Goal: Information Seeking & Learning: Learn about a topic

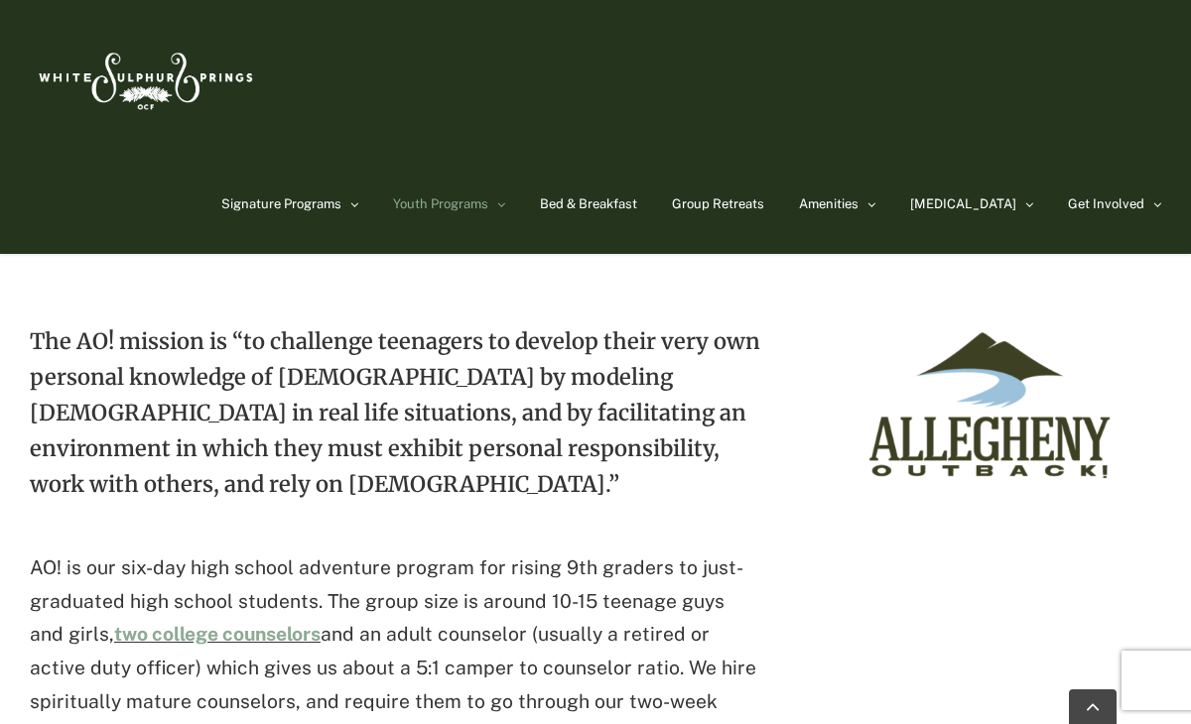
scroll to position [591, 0]
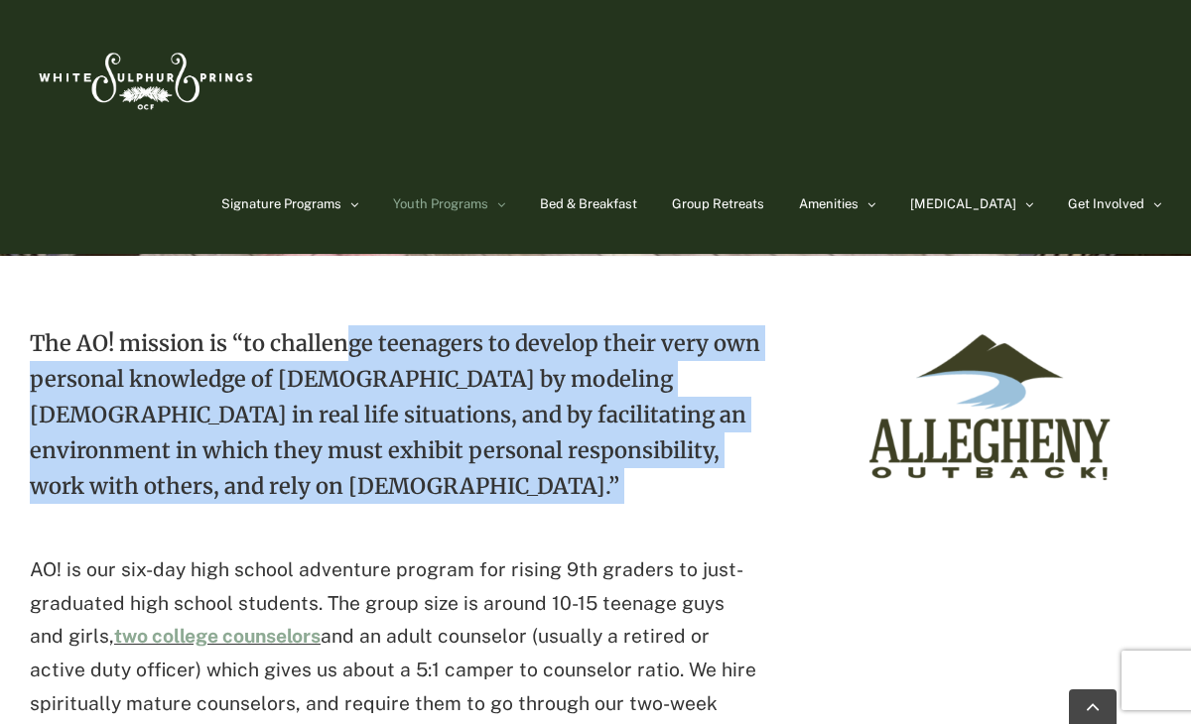
drag, startPoint x: 344, startPoint y: 330, endPoint x: 501, endPoint y: 497, distance: 228.9
click at [515, 505] on div "The AO! mission is “to challenge teenagers to develop their very own personal k…" at bounding box center [395, 626] width 731 height 603
click at [501, 497] on p "The AO! mission is “to challenge teenagers to develop their very own personal k…" at bounding box center [395, 429] width 731 height 208
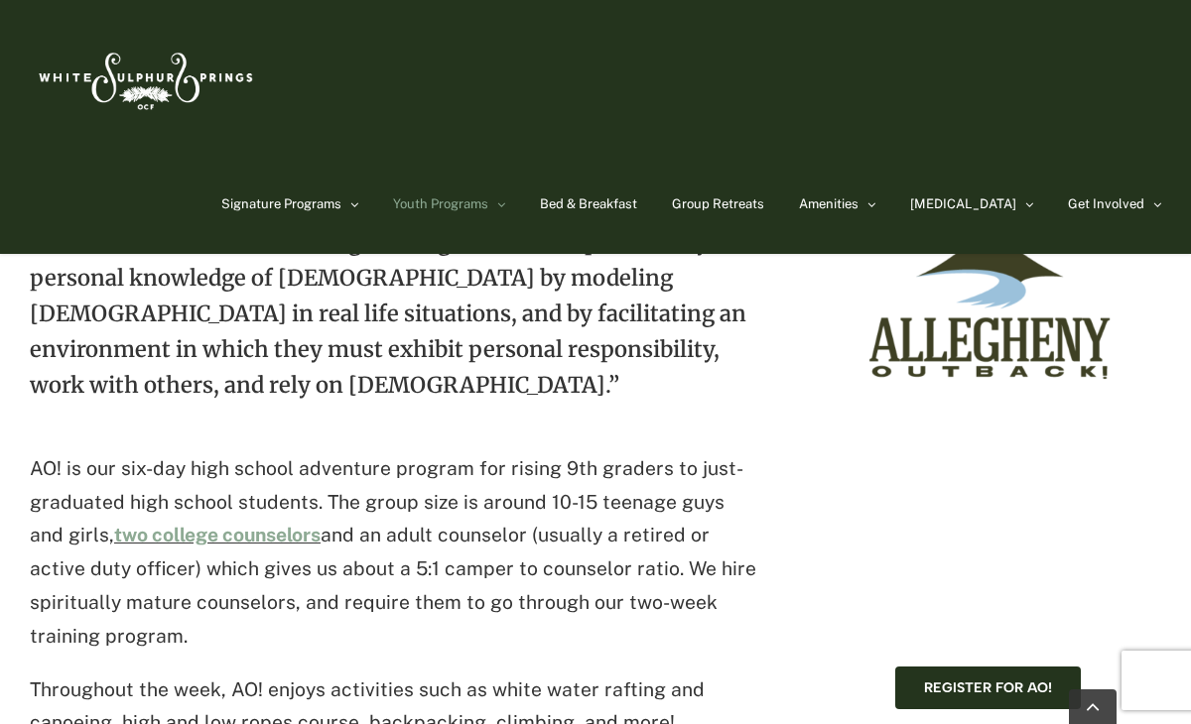
scroll to position [696, 0]
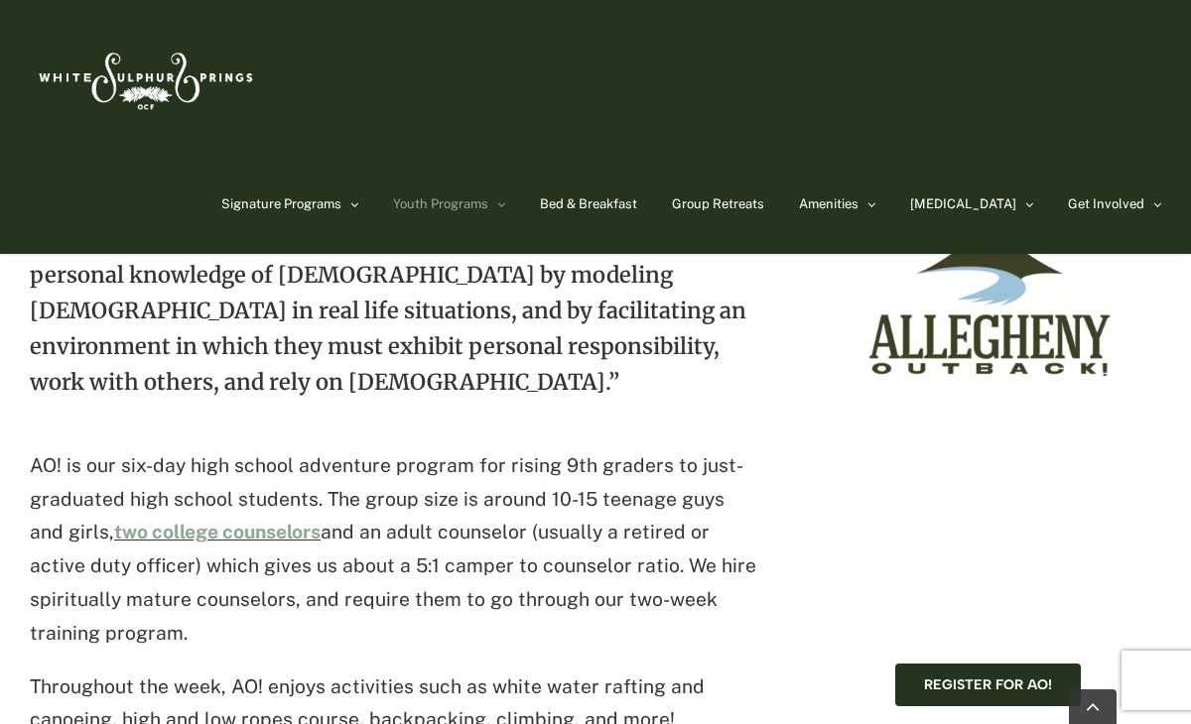
drag, startPoint x: 193, startPoint y: 425, endPoint x: 643, endPoint y: 473, distance: 453.1
click at [643, 473] on p "AO! is our six-day high school adventure program for rising 9th graders to just…" at bounding box center [395, 550] width 731 height 201
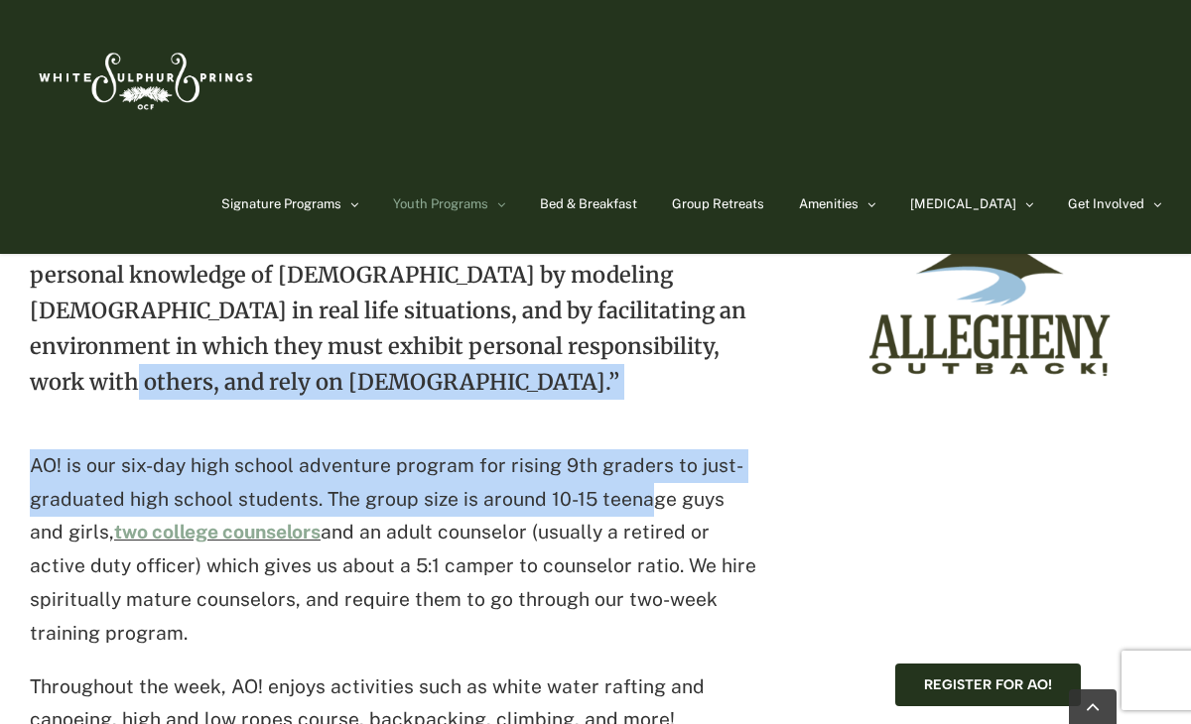
drag, startPoint x: 641, startPoint y: 473, endPoint x: 652, endPoint y: 349, distance: 124.5
click at [652, 349] on div "The AO! mission is “to challenge teenagers to develop their very own personal k…" at bounding box center [395, 522] width 731 height 603
click at [652, 349] on p "The AO! mission is “to challenge teenagers to develop their very own personal k…" at bounding box center [395, 325] width 731 height 208
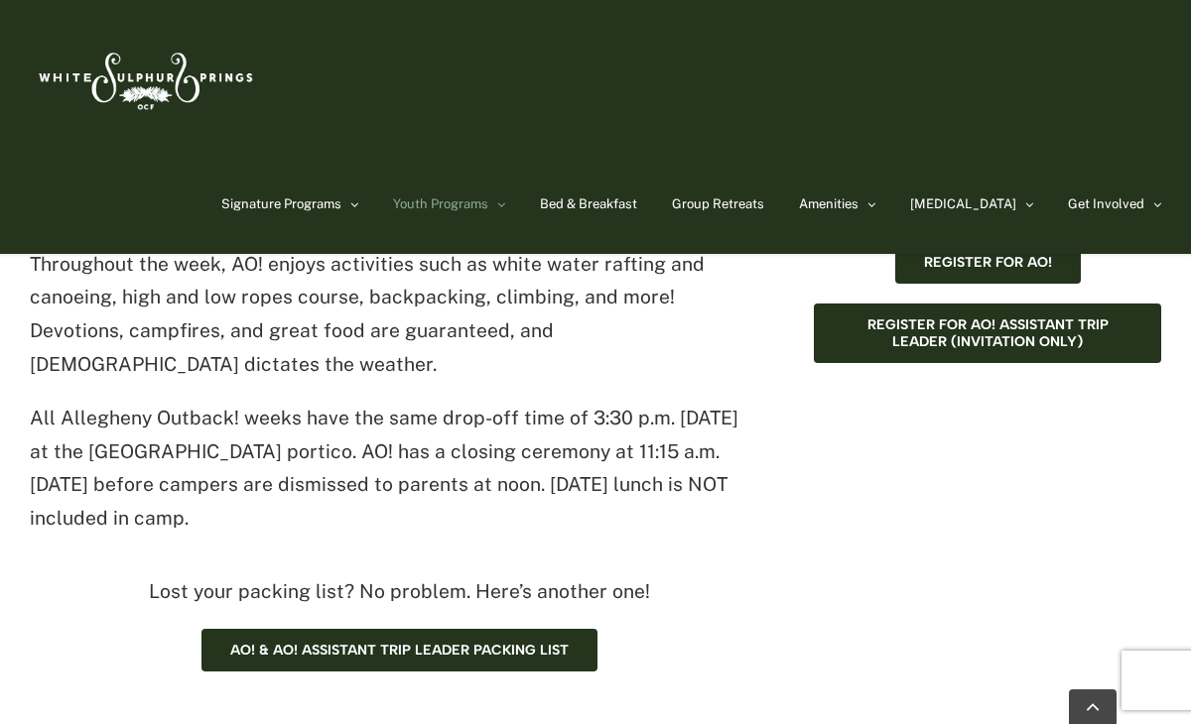
scroll to position [1122, 0]
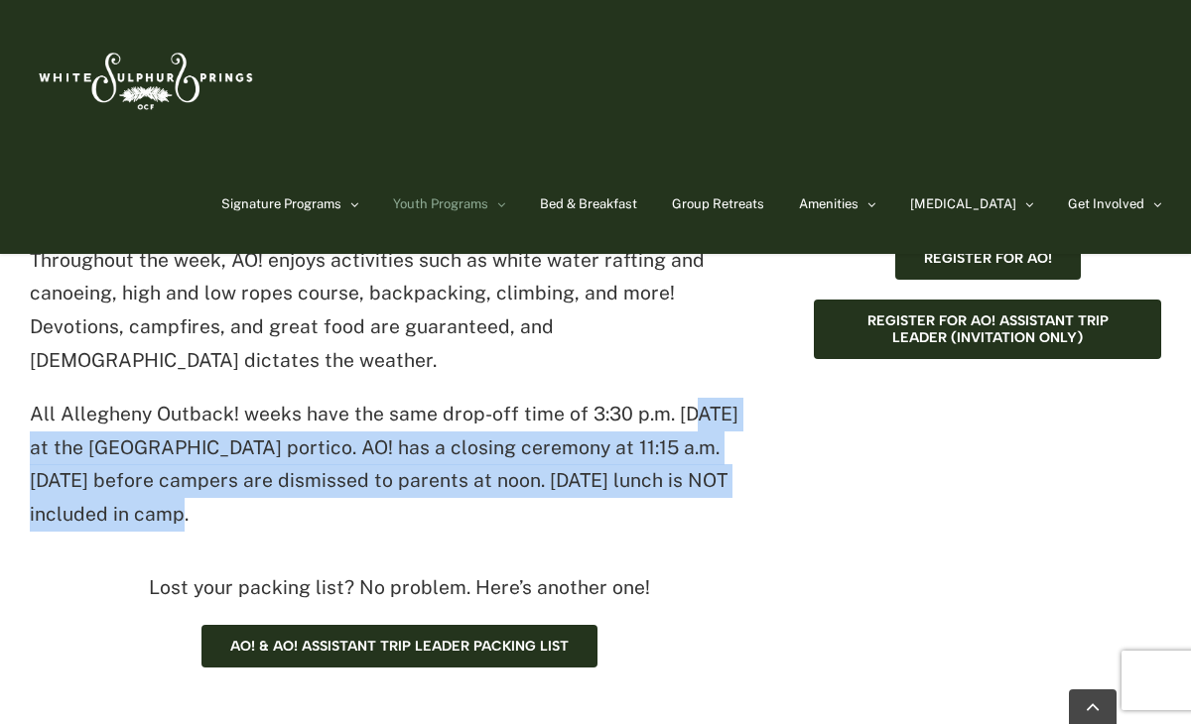
drag, startPoint x: 682, startPoint y: 336, endPoint x: 321, endPoint y: 439, distance: 375.4
click at [321, 439] on p "All Allegheny Outback! weeks have the same drop-off time of 3:30 p.m. [DATE] at…" at bounding box center [395, 465] width 731 height 134
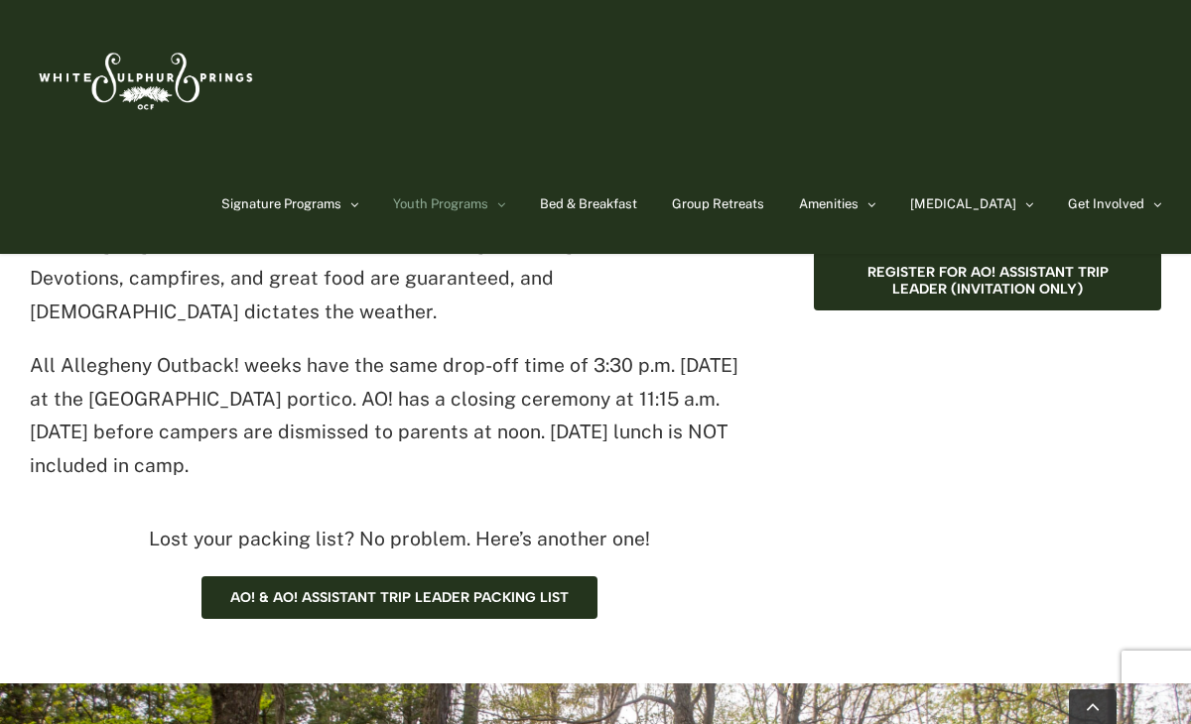
scroll to position [1173, 0]
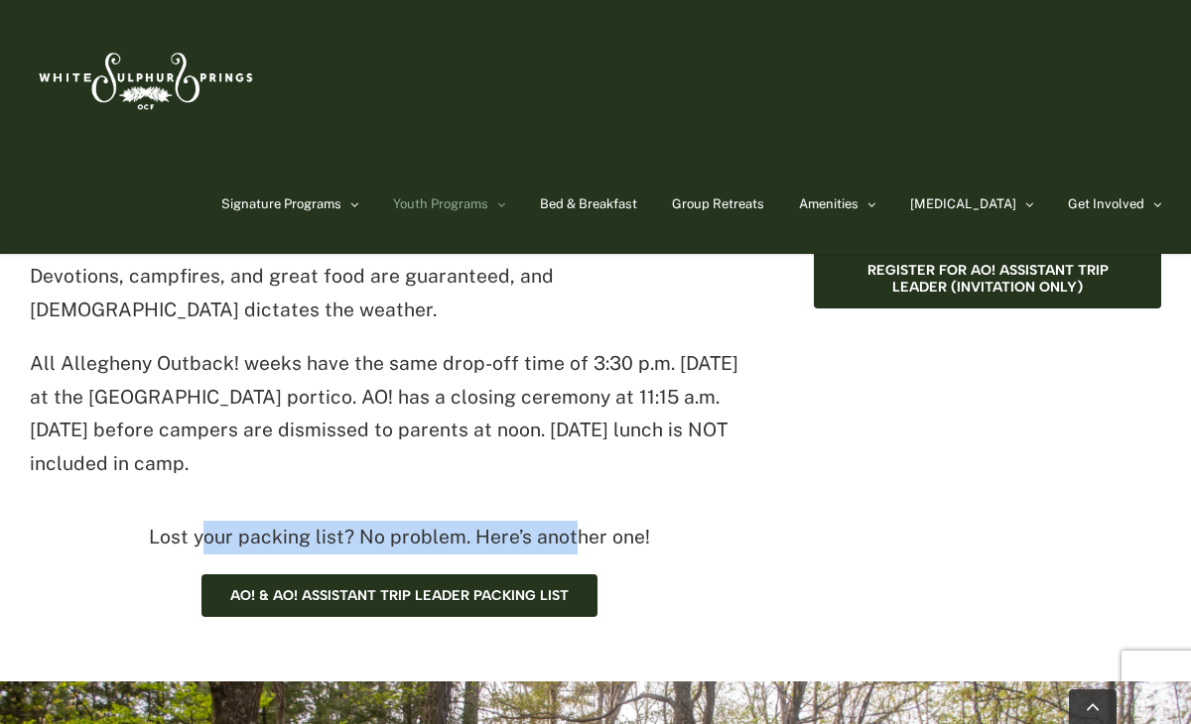
drag, startPoint x: 204, startPoint y: 462, endPoint x: 572, endPoint y: 465, distance: 367.2
click at [572, 521] on p "Lost your packing list? No problem. Here’s another one!" at bounding box center [399, 538] width 739 height 34
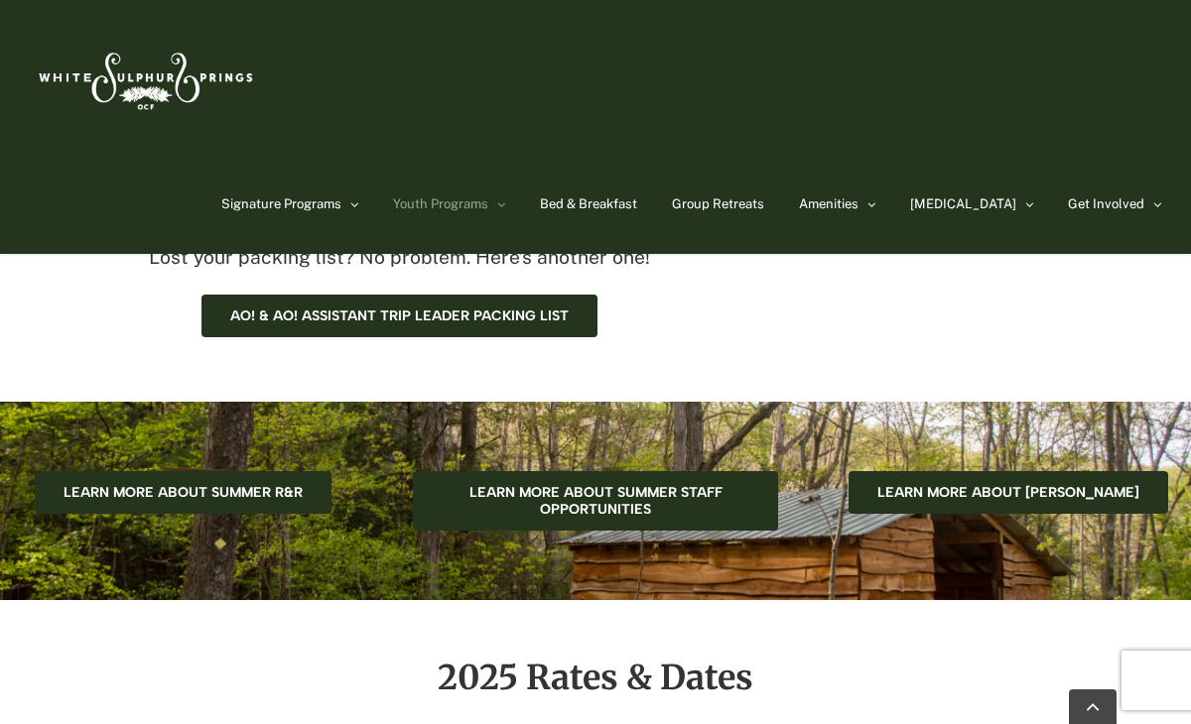
scroll to position [1446, 0]
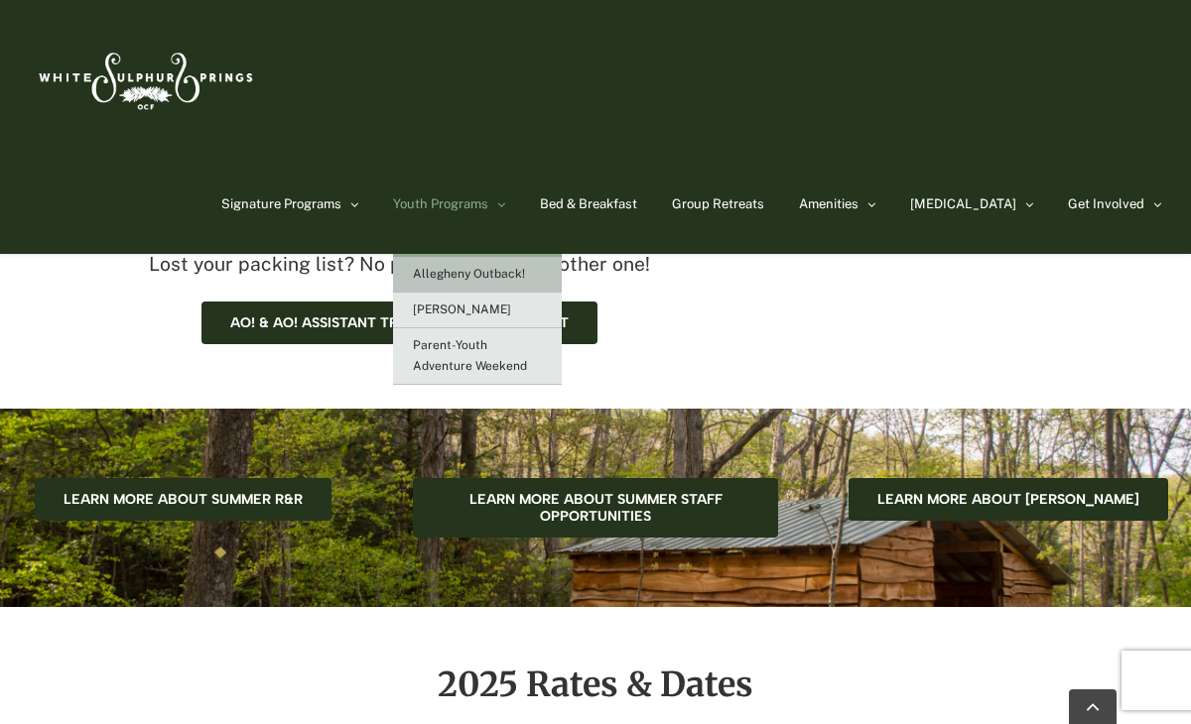
click at [525, 267] on span "Allegheny Outback!" at bounding box center [469, 274] width 112 height 14
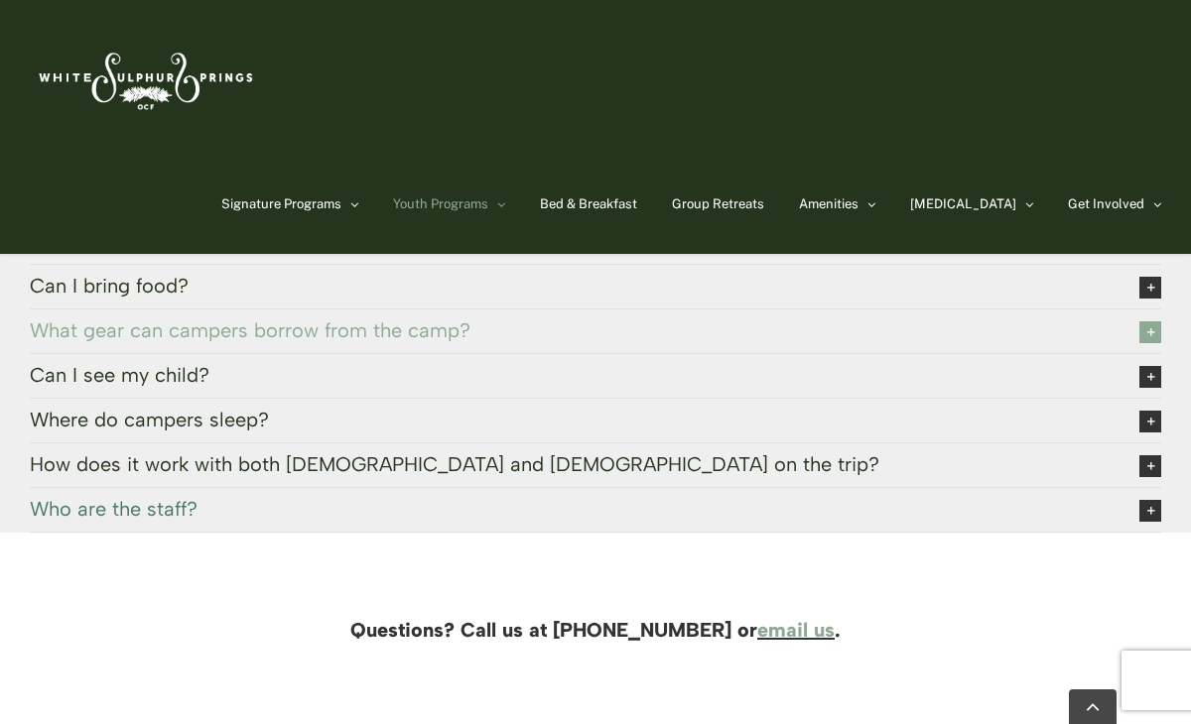
scroll to position [4551, 0]
